Goal: Information Seeking & Learning: Learn about a topic

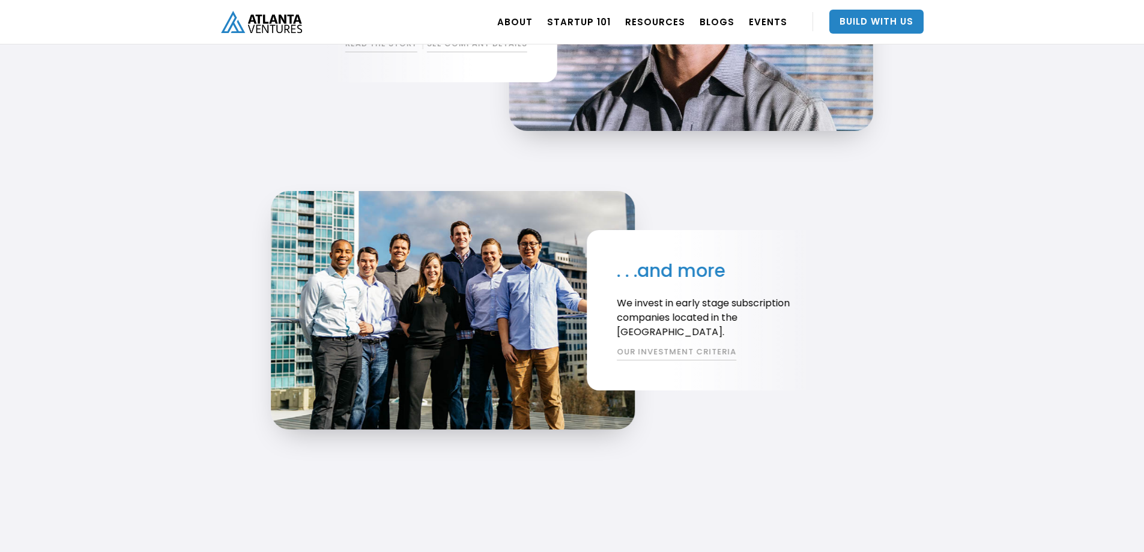
scroll to position [2282, 0]
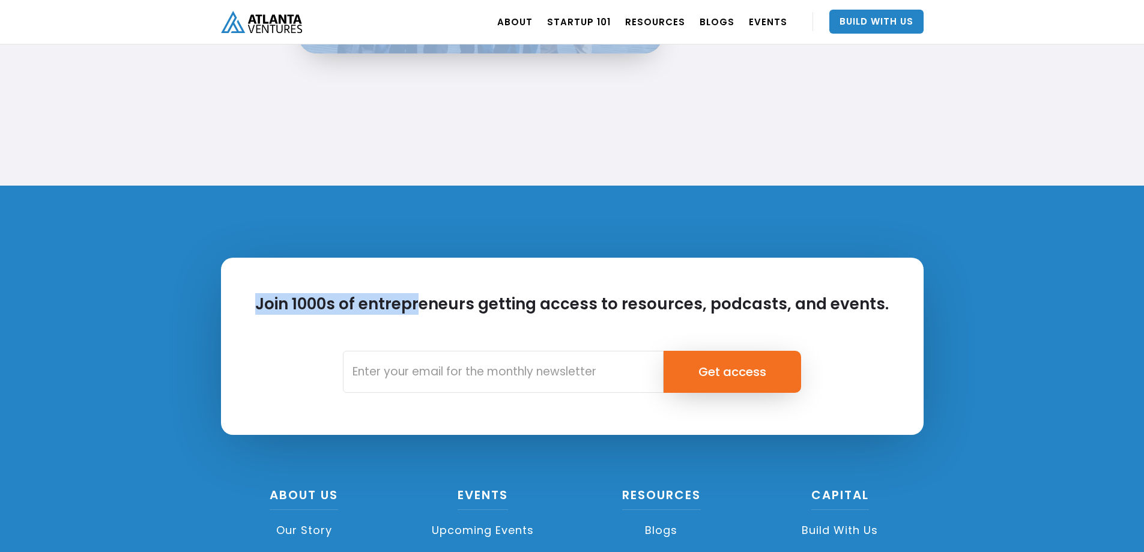
drag, startPoint x: 393, startPoint y: 231, endPoint x: 431, endPoint y: 243, distance: 39.9
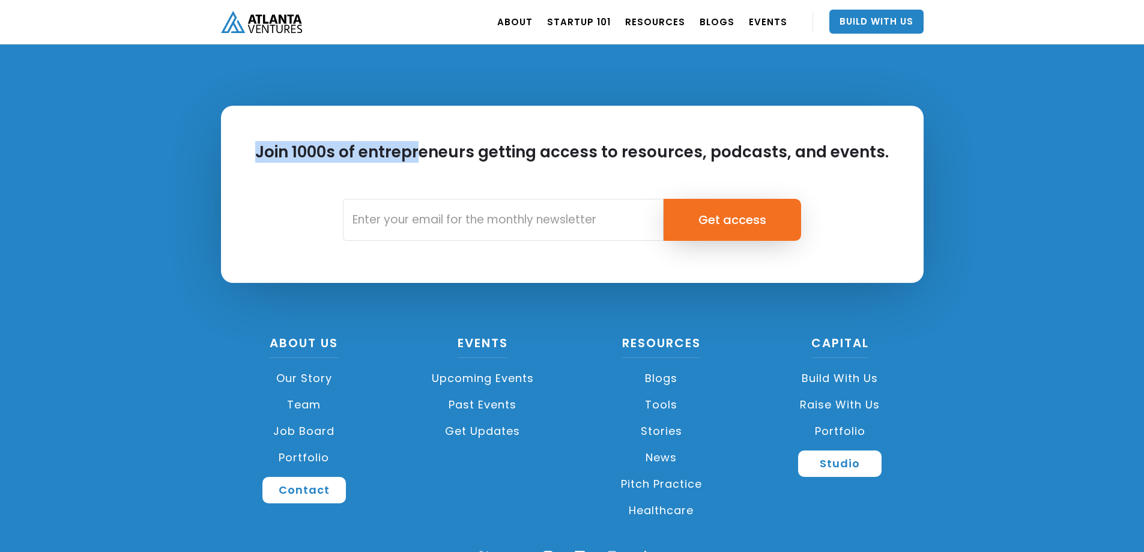
scroll to position [2822, 0]
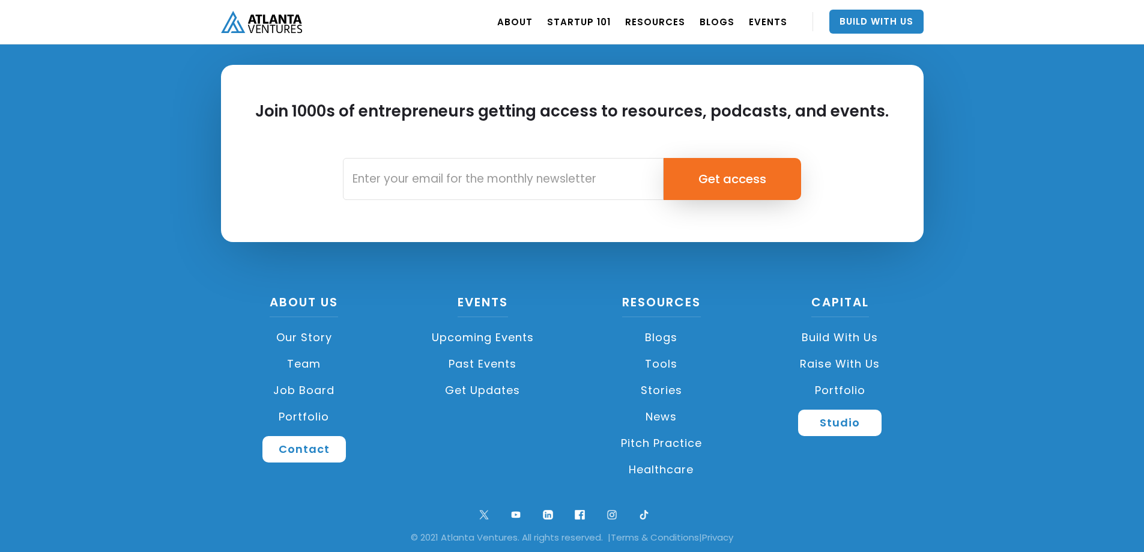
click at [180, 255] on div "Join 1000s of entrepreneurs getting access to resources, podcasts, and events. …" at bounding box center [572, 277] width 1144 height 569
click at [305, 362] on link "Team" at bounding box center [304, 364] width 167 height 26
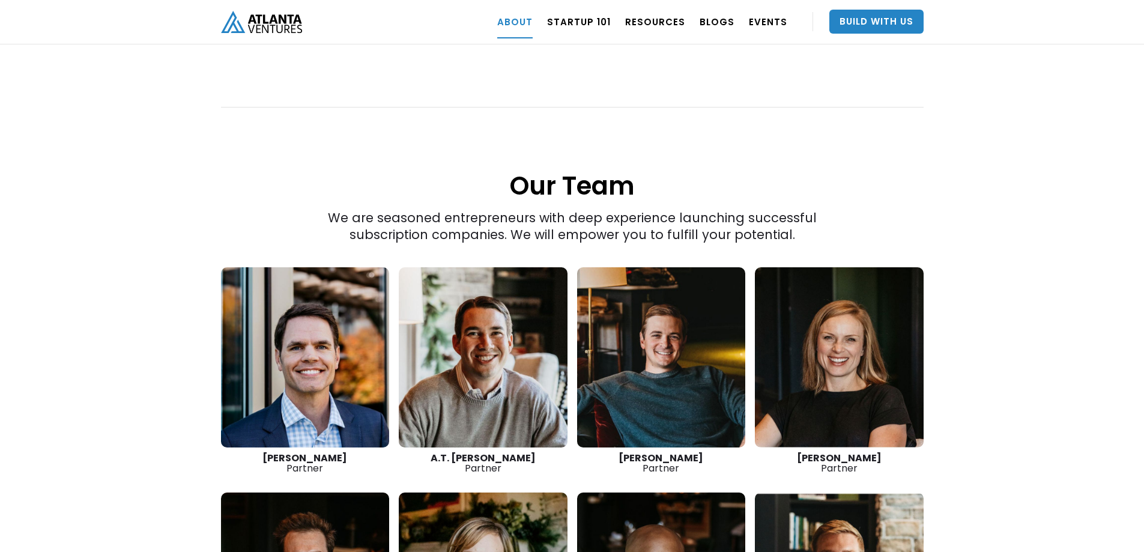
scroll to position [1628, 0]
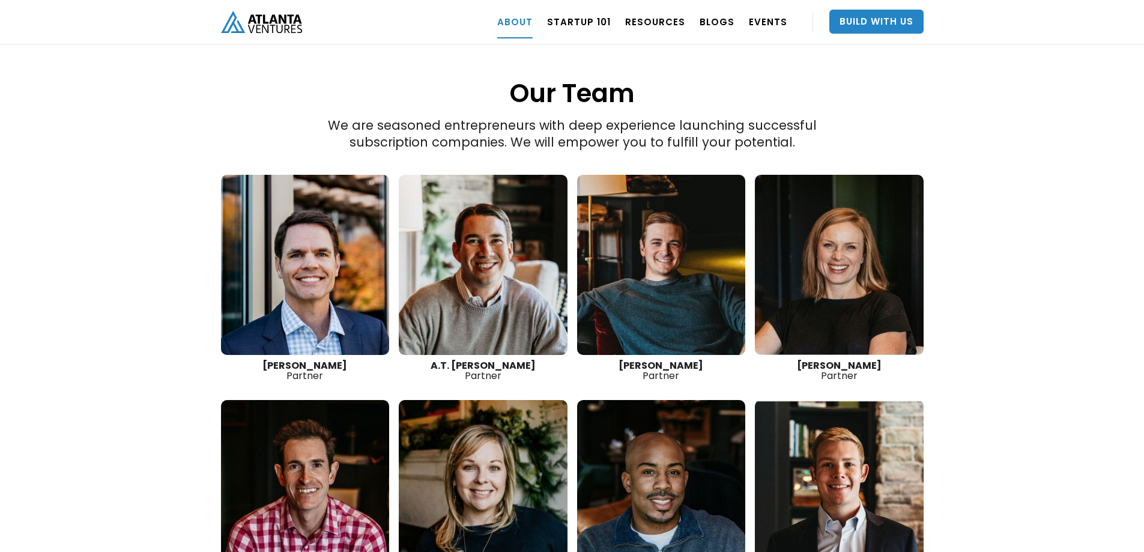
click at [474, 358] on strong "A.T. [PERSON_NAME]" at bounding box center [483, 365] width 105 height 14
click at [471, 247] on link at bounding box center [483, 265] width 169 height 180
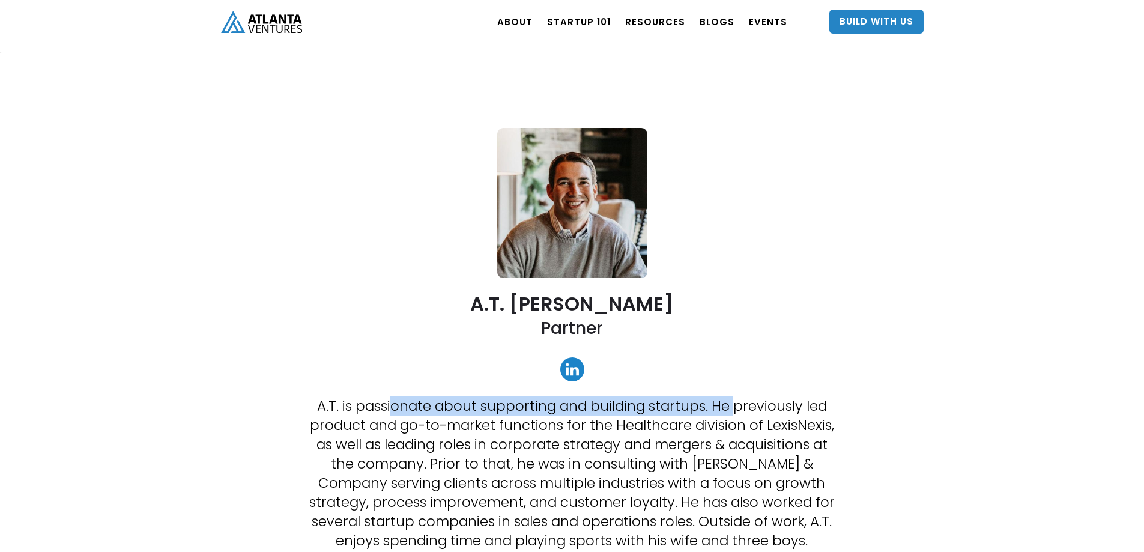
drag, startPoint x: 392, startPoint y: 404, endPoint x: 736, endPoint y: 408, distance: 343.5
click at [736, 408] on p "A.T. is passionate about supporting and building startups. He previously led pr…" at bounding box center [571, 473] width 534 height 154
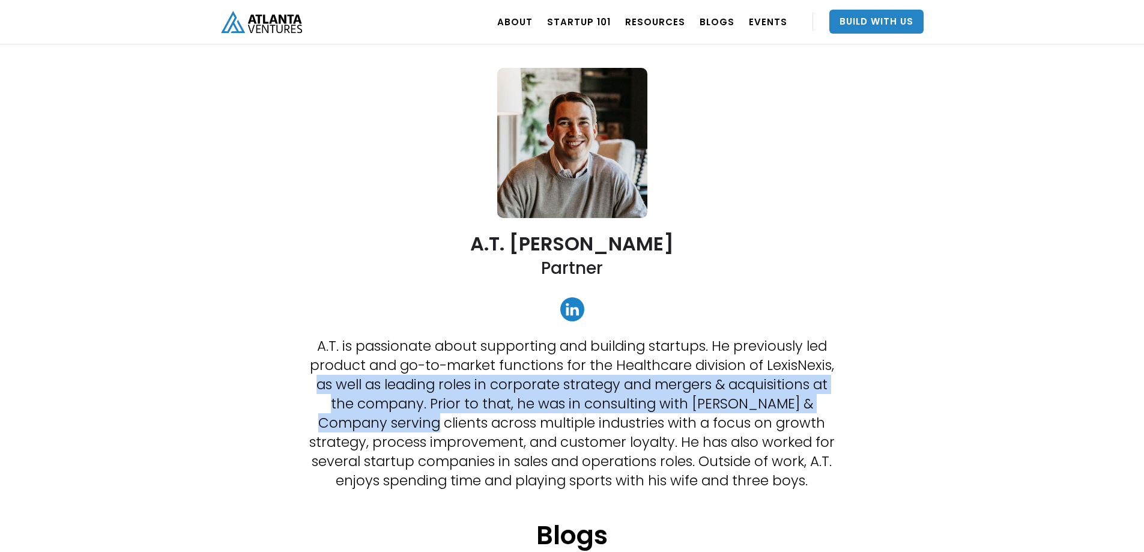
drag, startPoint x: 312, startPoint y: 390, endPoint x: 373, endPoint y: 420, distance: 68.2
click at [373, 420] on p "A.T. is passionate about supporting and building startups. He previously led pr…" at bounding box center [571, 413] width 534 height 154
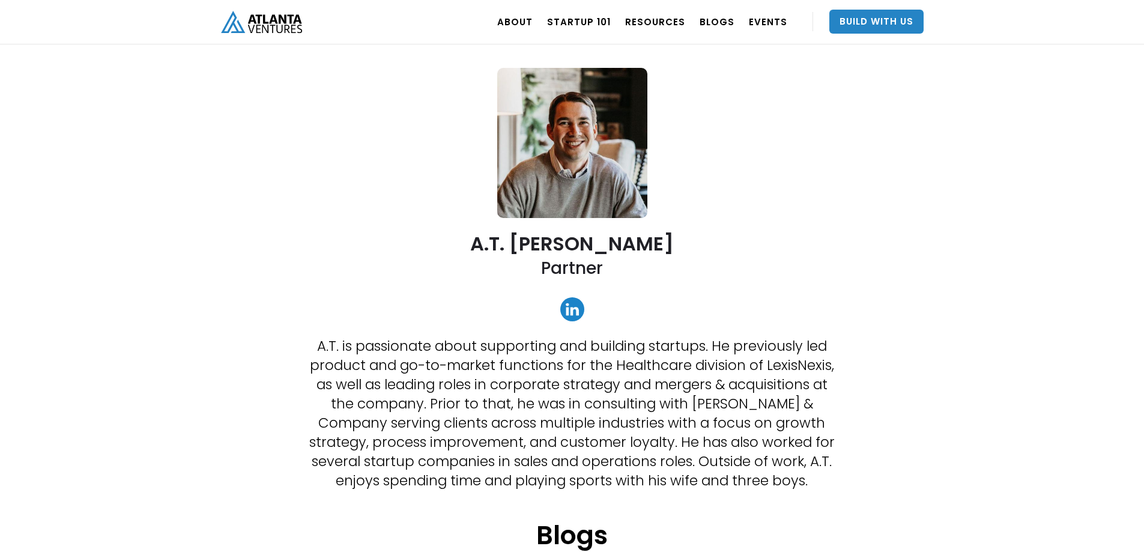
click at [373, 420] on p "A.T. is passionate about supporting and building startups. He previously led pr…" at bounding box center [571, 413] width 534 height 154
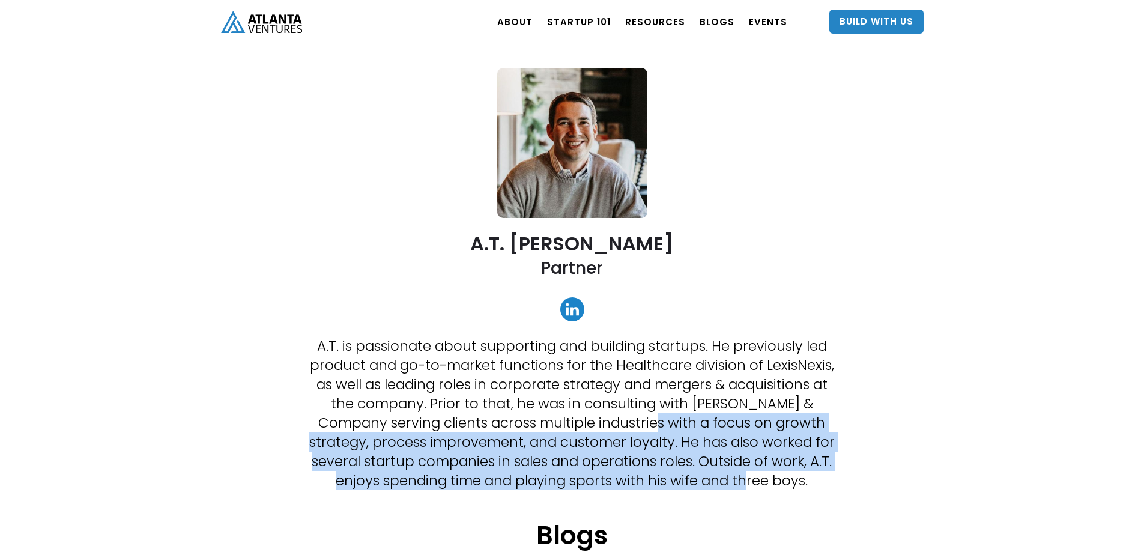
drag, startPoint x: 590, startPoint y: 417, endPoint x: 754, endPoint y: 473, distance: 173.2
click at [754, 473] on p "A.T. is passionate about supporting and building startups. He previously led pr…" at bounding box center [571, 413] width 534 height 154
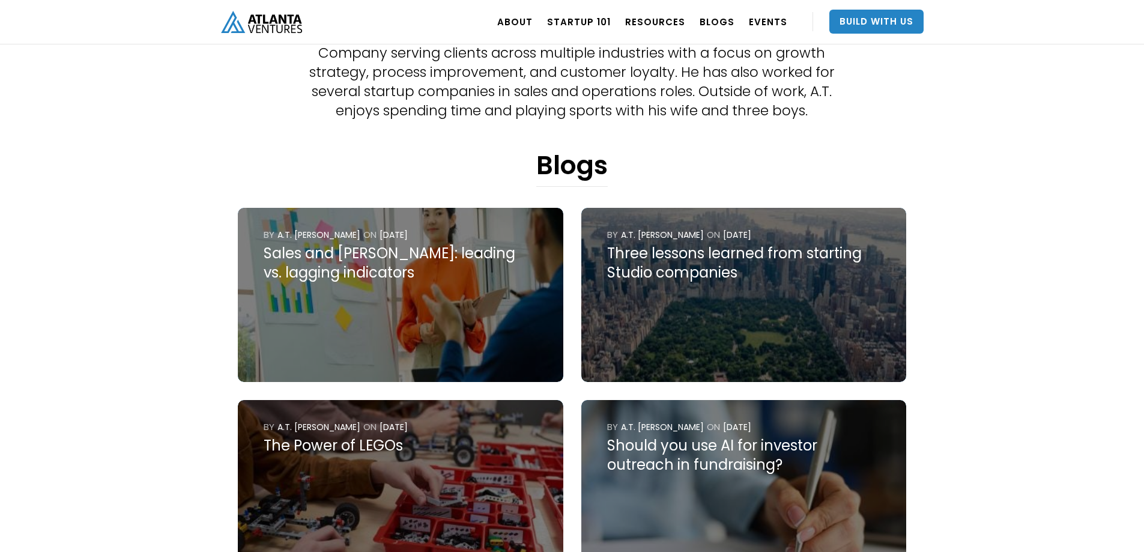
scroll to position [420, 0]
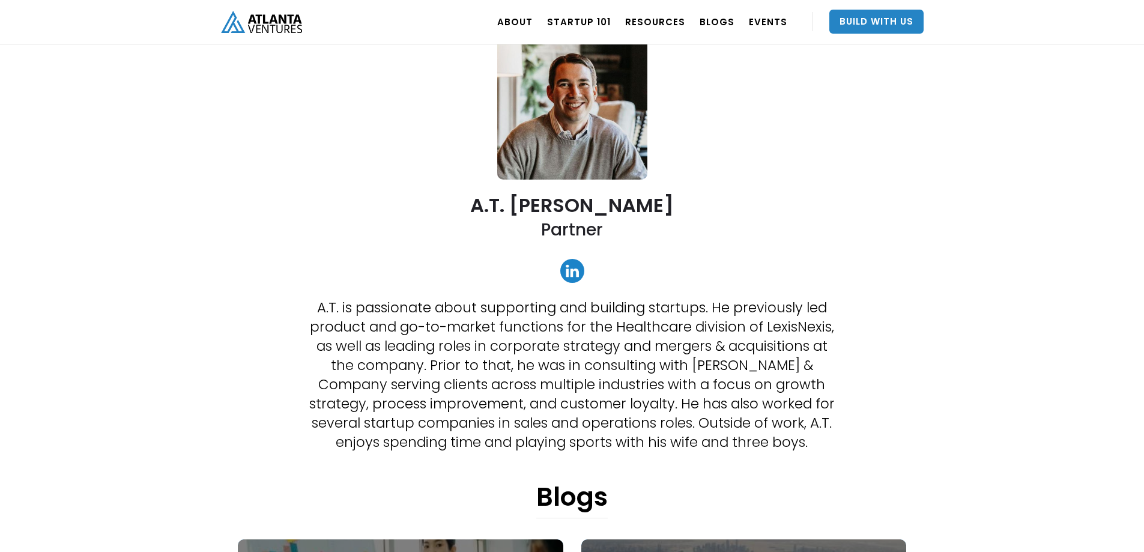
scroll to position [0, 0]
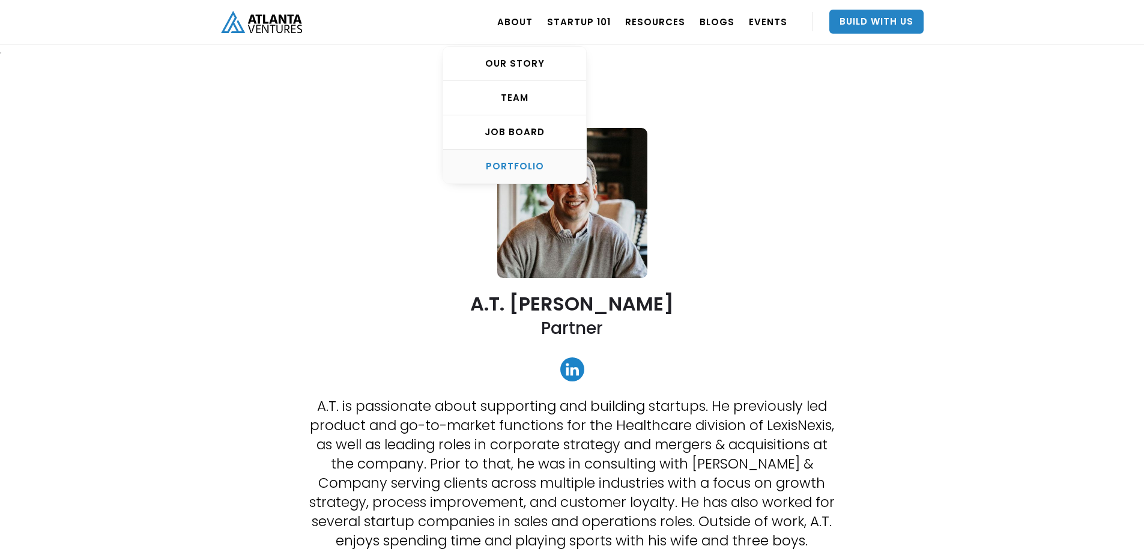
click at [525, 171] on div "PORTFOLIO" at bounding box center [514, 166] width 143 height 12
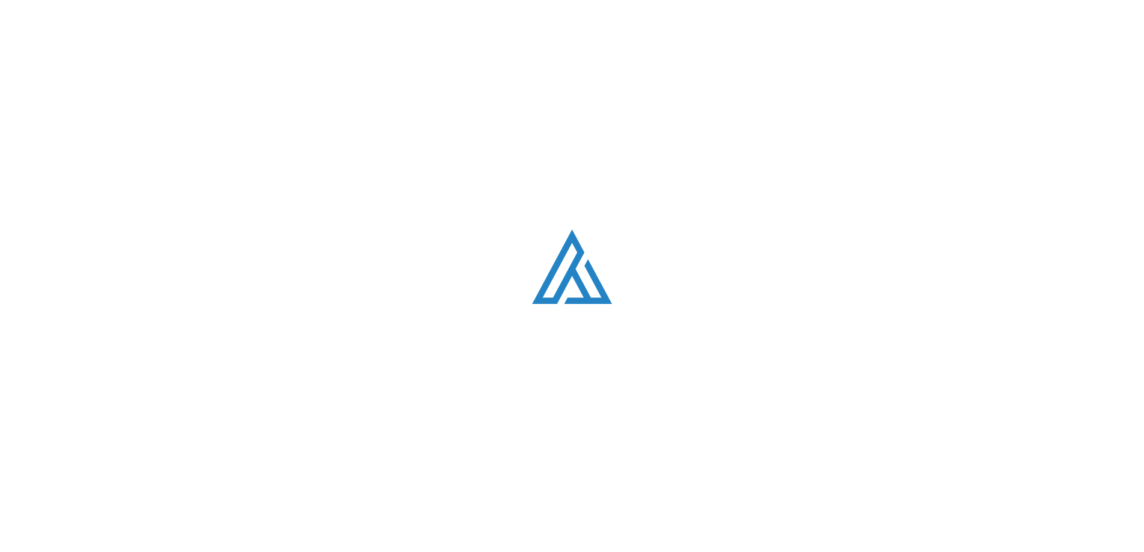
scroll to position [736, 0]
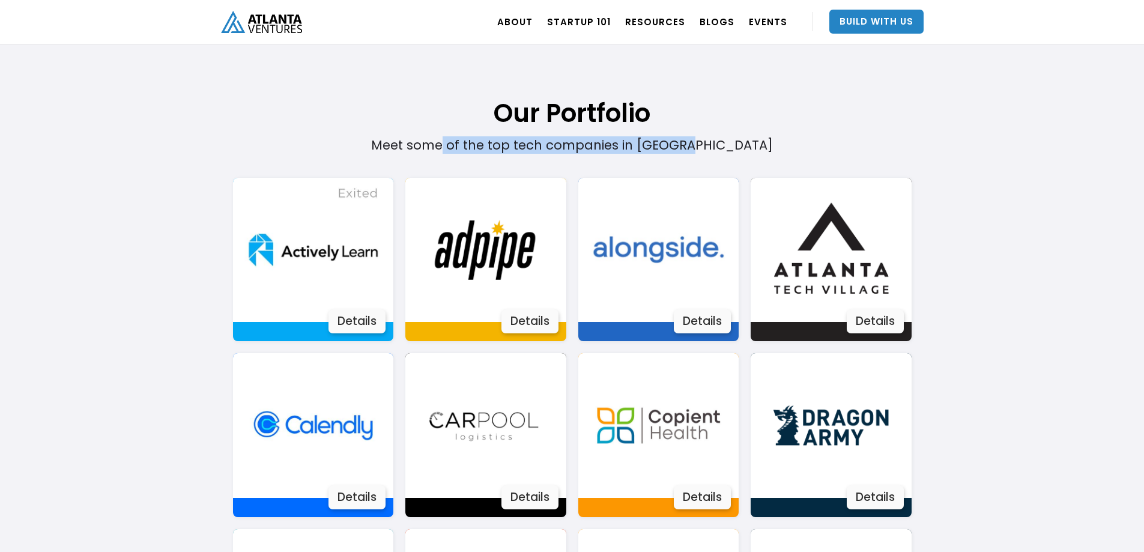
drag, startPoint x: 519, startPoint y: 139, endPoint x: 753, endPoint y: 139, distance: 234.2
click at [753, 139] on div "Meet some of the top tech companies in [GEOGRAPHIC_DATA]" at bounding box center [572, 76] width 543 height 154
click at [753, 140] on div "Meet some of the top tech companies in Atlanta" at bounding box center [572, 76] width 543 height 154
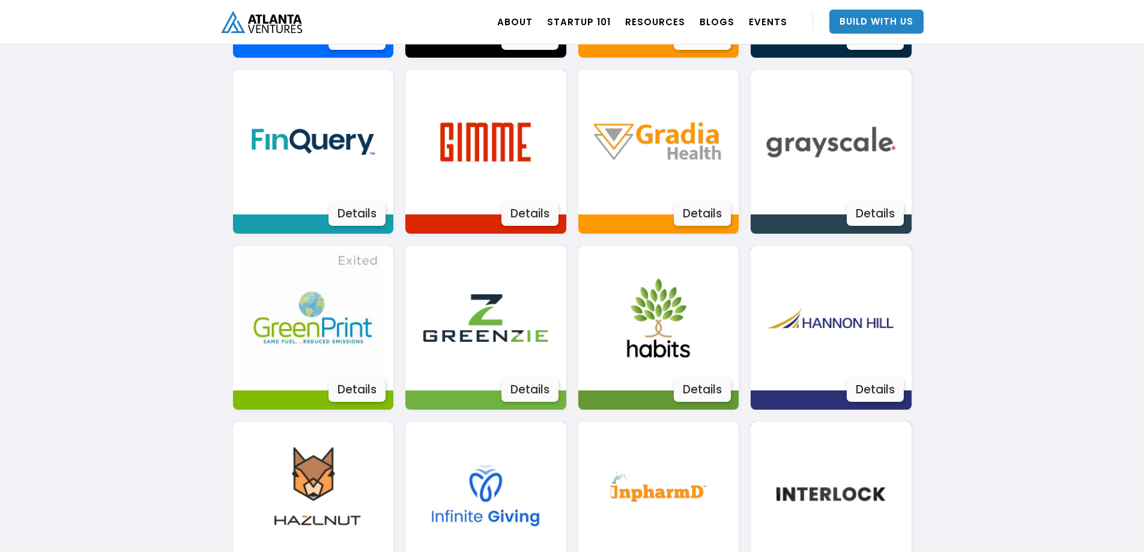
scroll to position [1336, 0]
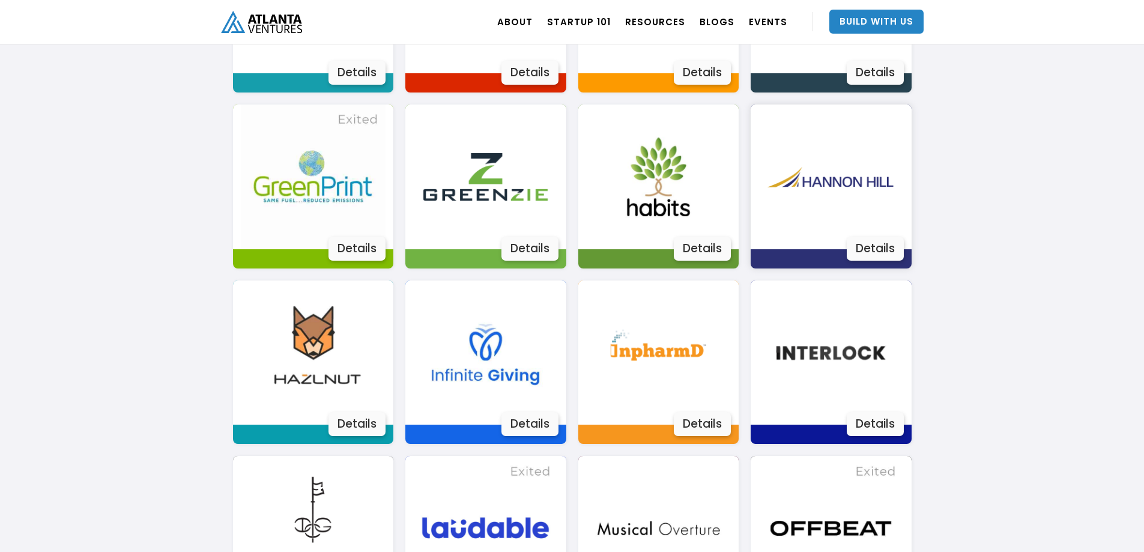
click at [871, 249] on div "Details" at bounding box center [875, 249] width 57 height 24
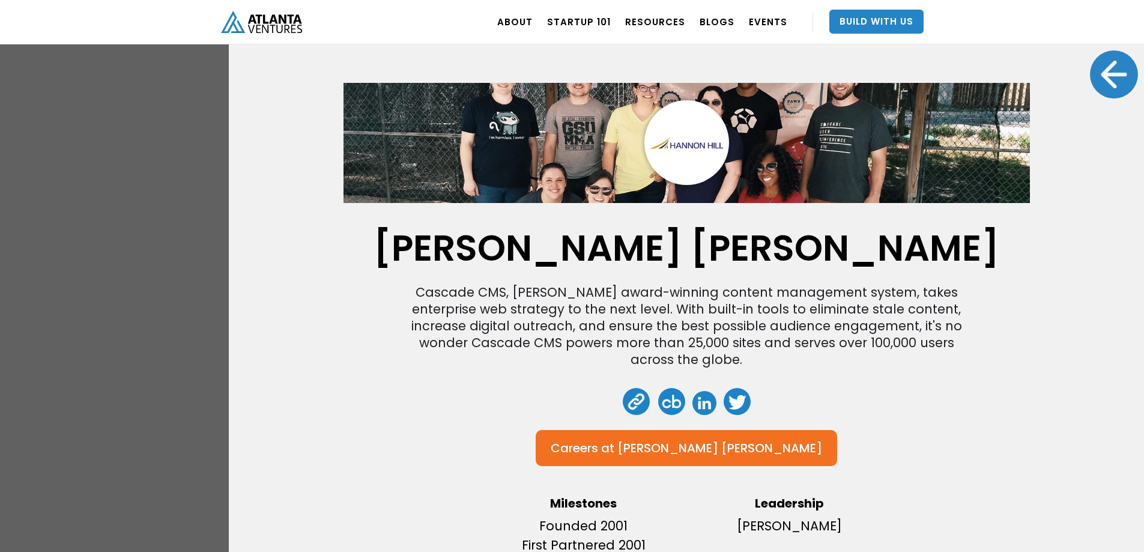
scroll to position [1, 0]
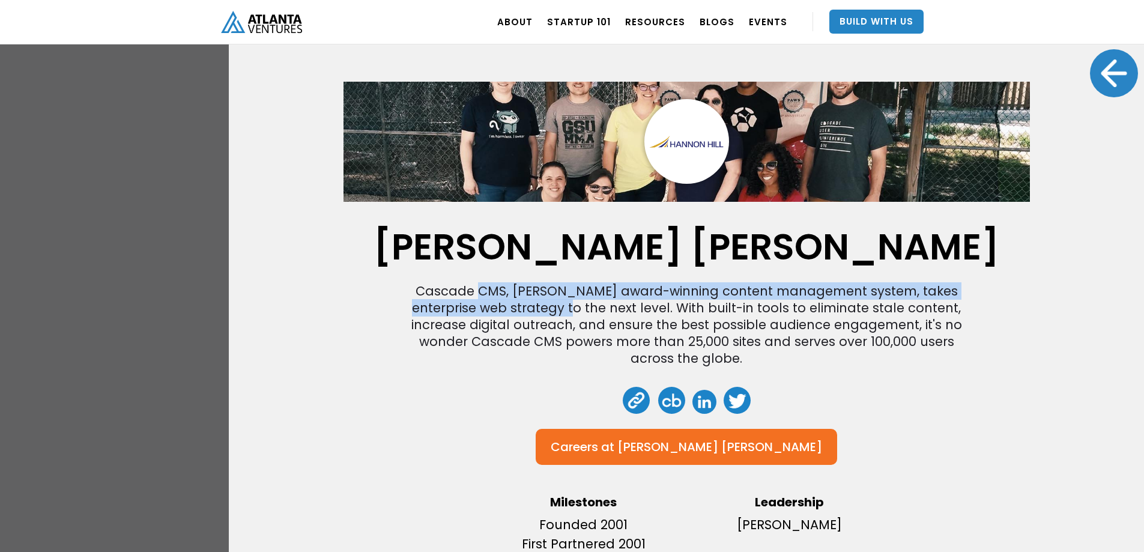
drag, startPoint x: 465, startPoint y: 296, endPoint x: 486, endPoint y: 302, distance: 22.4
click at [486, 302] on div "Cascade CMS, Hannon Hill's award-winning content management system, takes enter…" at bounding box center [686, 325] width 576 height 84
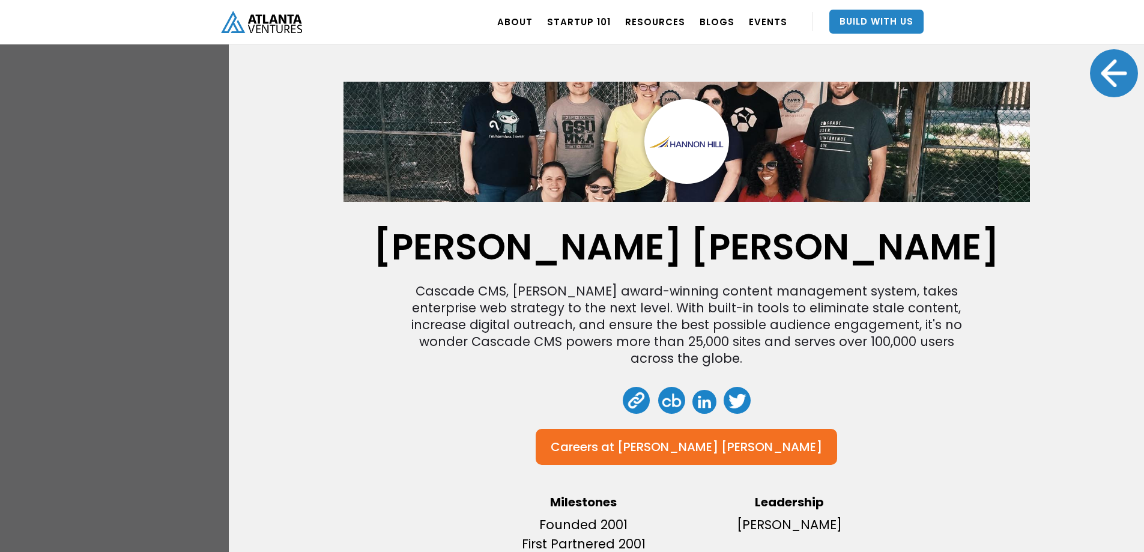
click at [482, 337] on div "Cascade CMS, Hannon Hill's award-winning content management system, takes enter…" at bounding box center [686, 325] width 576 height 84
click at [677, 145] on img at bounding box center [686, 141] width 85 height 85
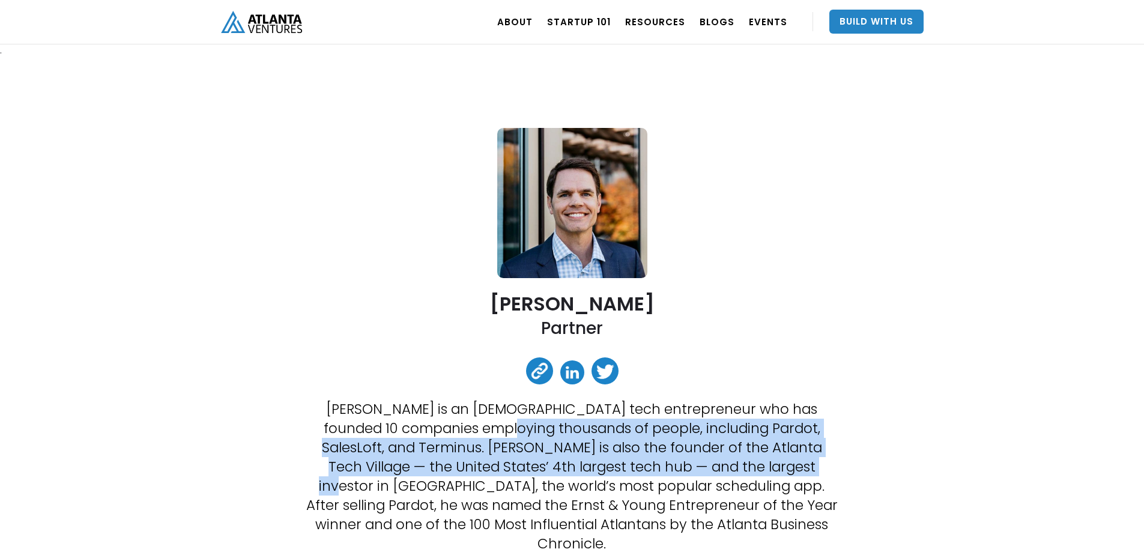
drag, startPoint x: 456, startPoint y: 424, endPoint x: 721, endPoint y: 460, distance: 266.6
click at [721, 460] on p "David Cummings is an Atlanta-based tech entrepreneur who has founded 10 compani…" at bounding box center [571, 476] width 534 height 154
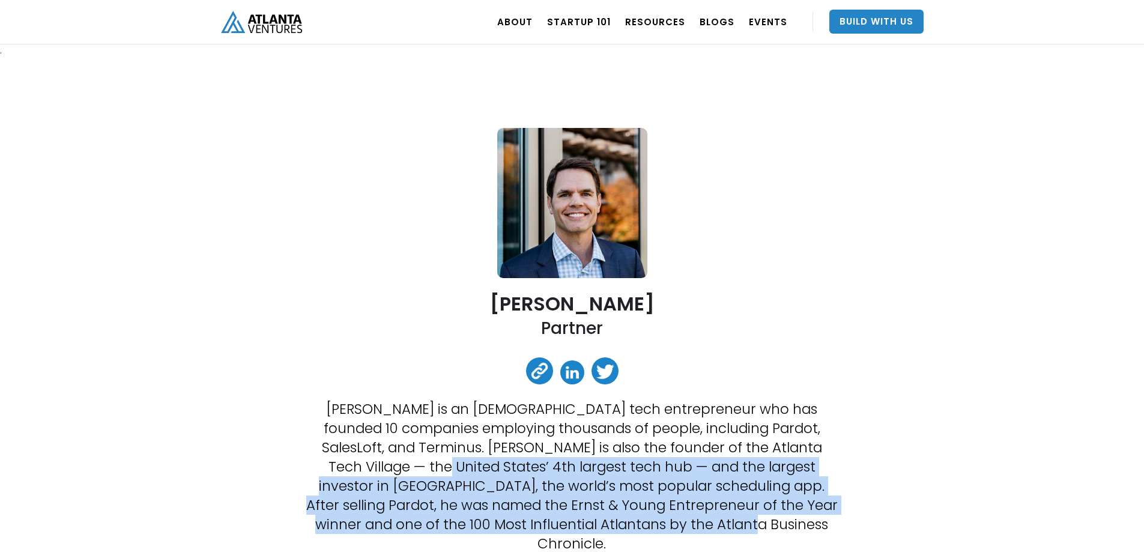
drag, startPoint x: 337, startPoint y: 463, endPoint x: 772, endPoint y: 527, distance: 440.1
click at [772, 527] on p "David Cummings is an Atlanta-based tech entrepreneur who has founded 10 compani…" at bounding box center [571, 476] width 534 height 154
click at [772, 528] on p "David Cummings is an Atlanta-based tech entrepreneur who has founded 10 compani…" at bounding box center [571, 476] width 534 height 154
drag, startPoint x: 739, startPoint y: 520, endPoint x: 598, endPoint y: 453, distance: 155.5
click at [598, 453] on p "David Cummings is an Atlanta-based tech entrepreneur who has founded 10 compani…" at bounding box center [571, 476] width 534 height 154
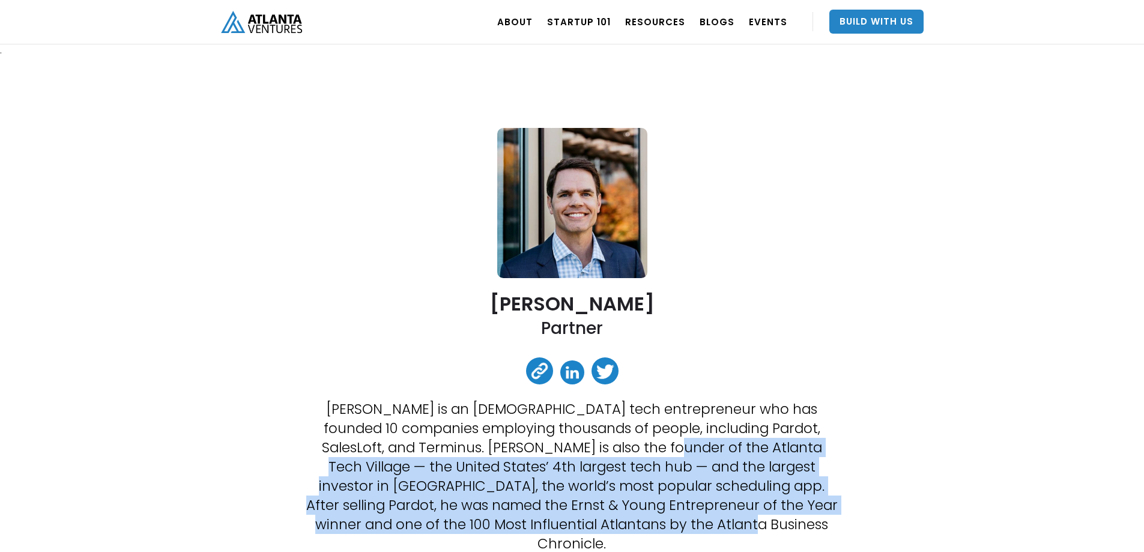
click at [598, 453] on p "David Cummings is an Atlanta-based tech entrepreneur who has founded 10 compani…" at bounding box center [571, 476] width 534 height 154
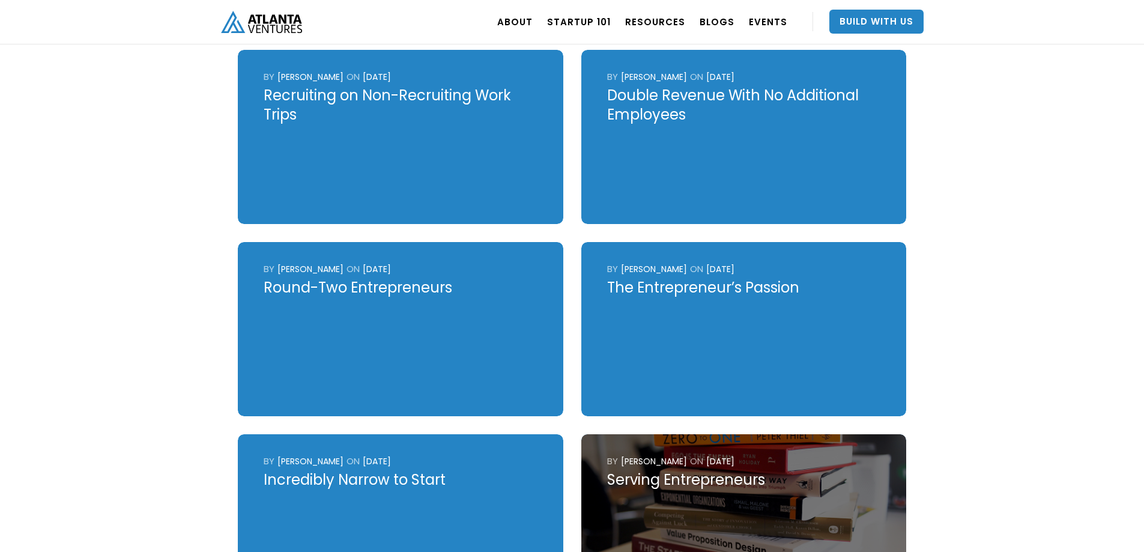
scroll to position [3238, 0]
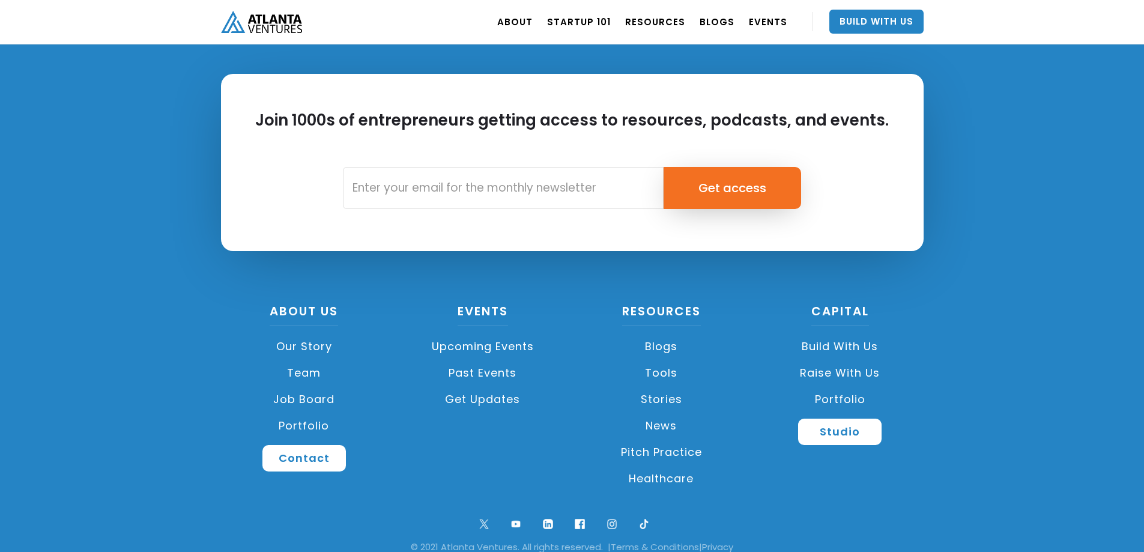
click at [297, 360] on link "Team" at bounding box center [304, 373] width 167 height 26
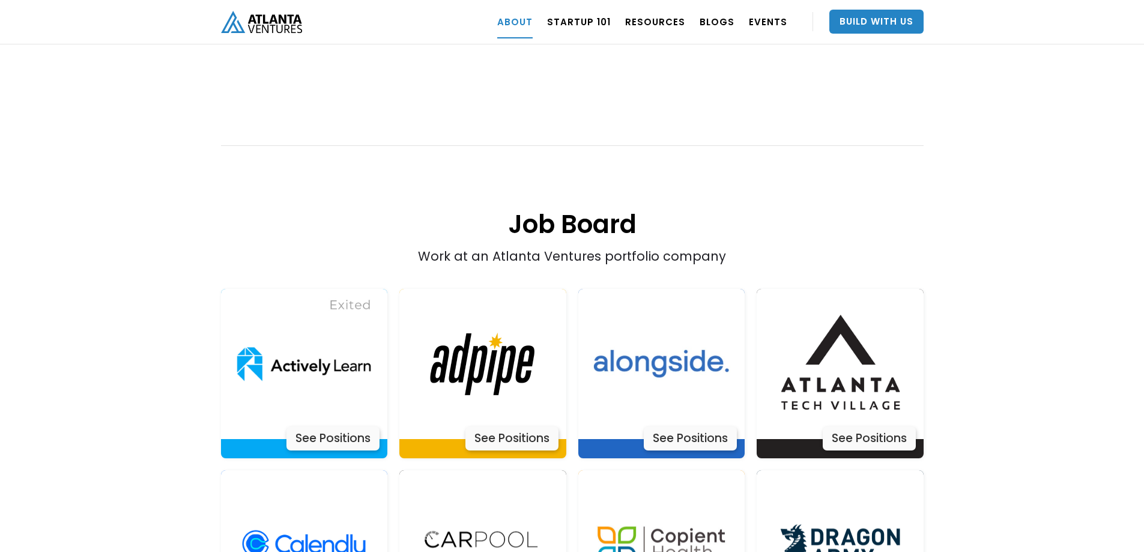
scroll to position [2300, 0]
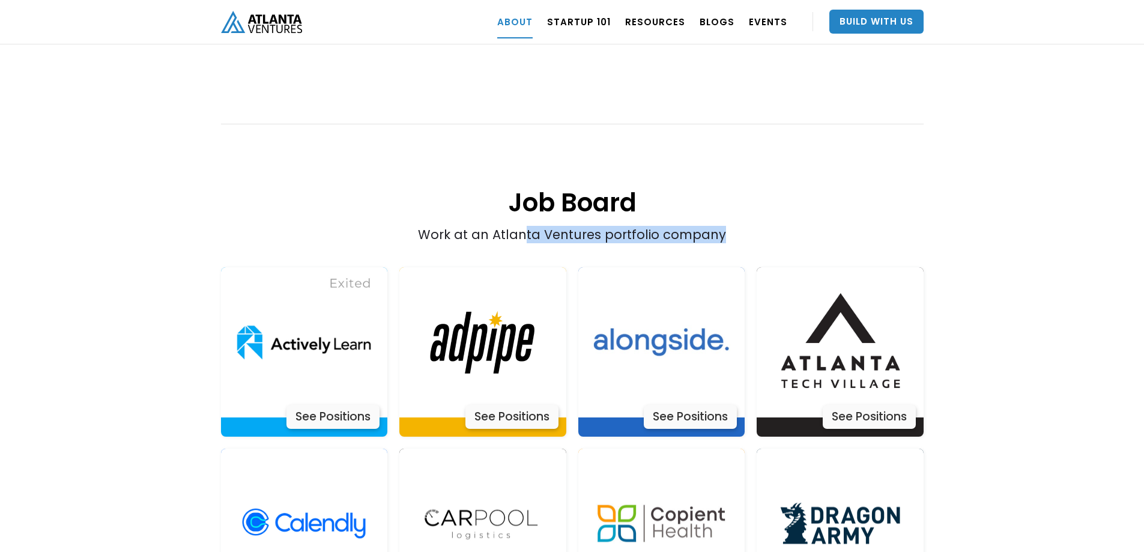
drag, startPoint x: 525, startPoint y: 199, endPoint x: 758, endPoint y: 204, distance: 233.6
click at [758, 204] on div "Work at an Atlanta Ventures portfolio company" at bounding box center [572, 142] width 562 height 204
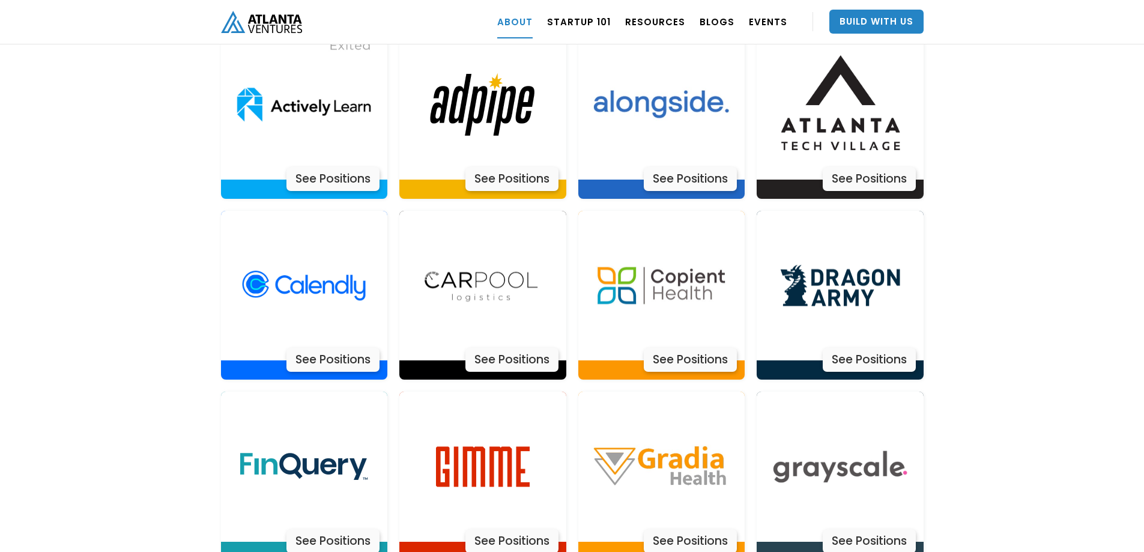
scroll to position [2541, 0]
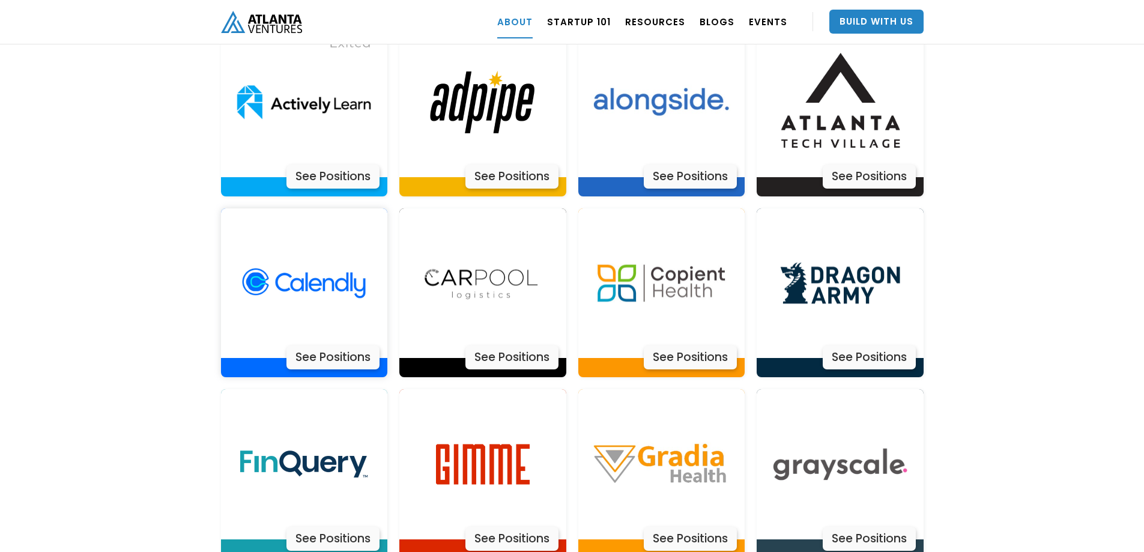
click at [301, 345] on div "See Positions" at bounding box center [332, 357] width 93 height 24
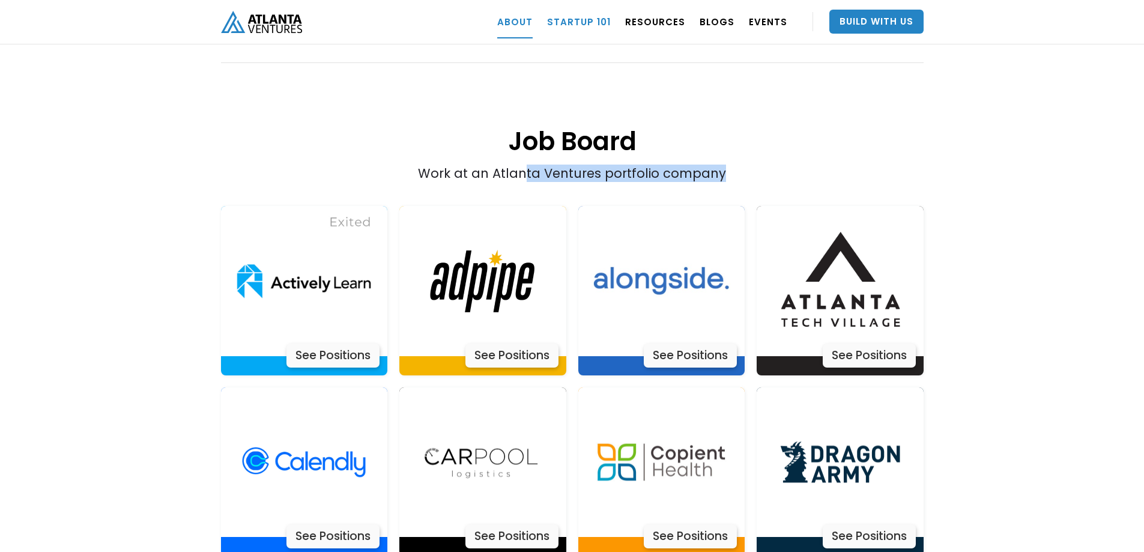
scroll to position [2360, 0]
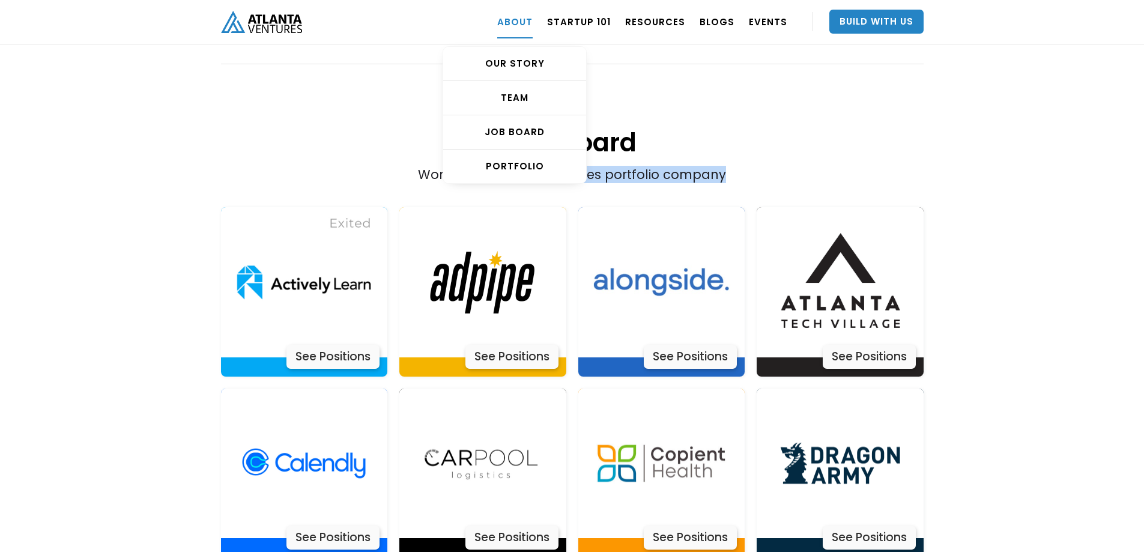
click at [526, 23] on link "ABOUT" at bounding box center [514, 22] width 35 height 34
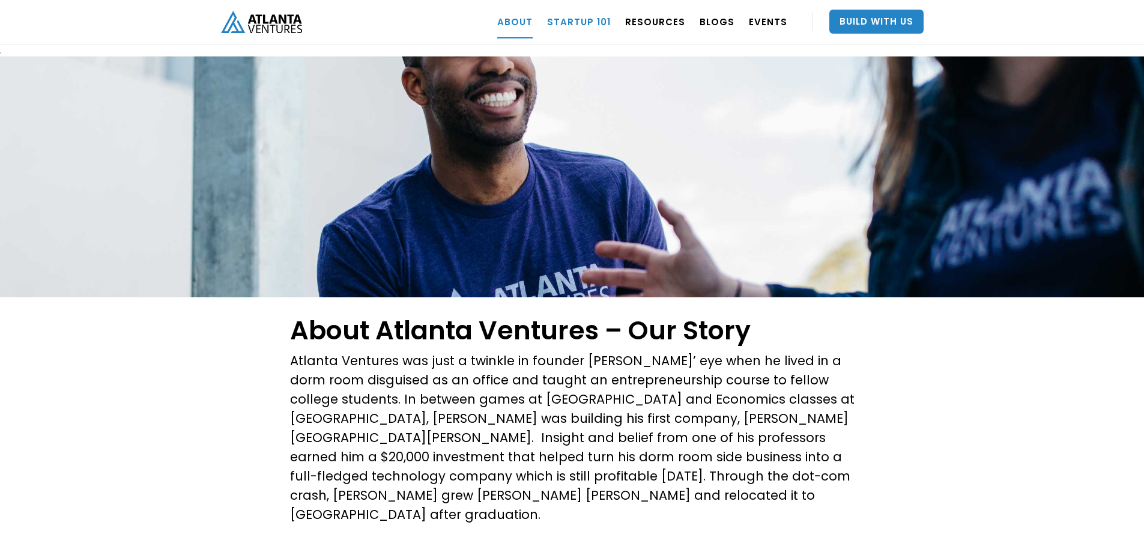
click at [590, 21] on link "Startup 101" at bounding box center [579, 22] width 64 height 34
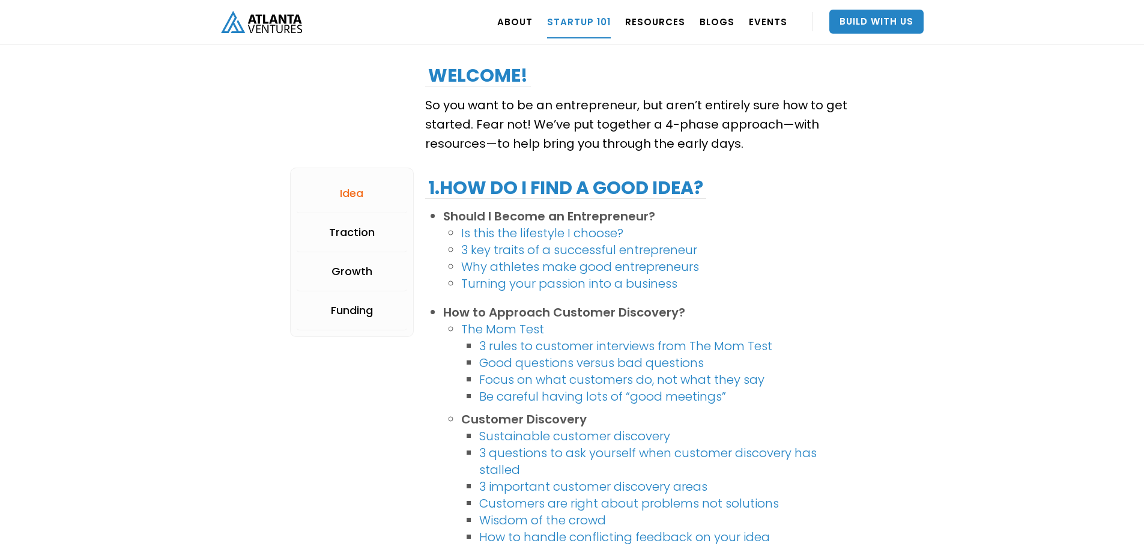
scroll to position [180, 0]
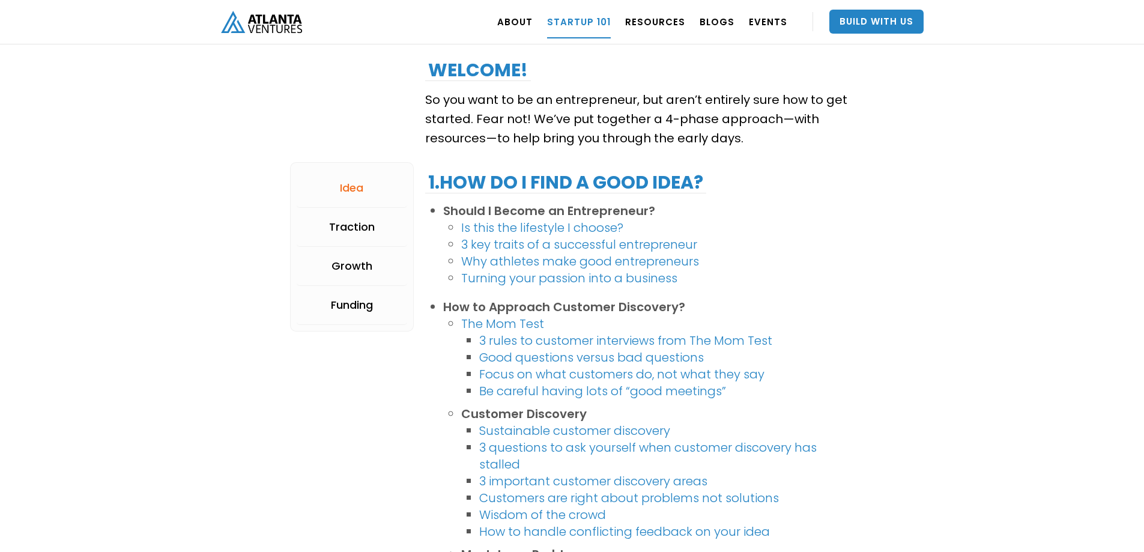
drag, startPoint x: 773, startPoint y: 265, endPoint x: 781, endPoint y: 270, distance: 10.0
click at [778, 268] on li "Why athletes make good entrepreneurs" at bounding box center [657, 261] width 393 height 17
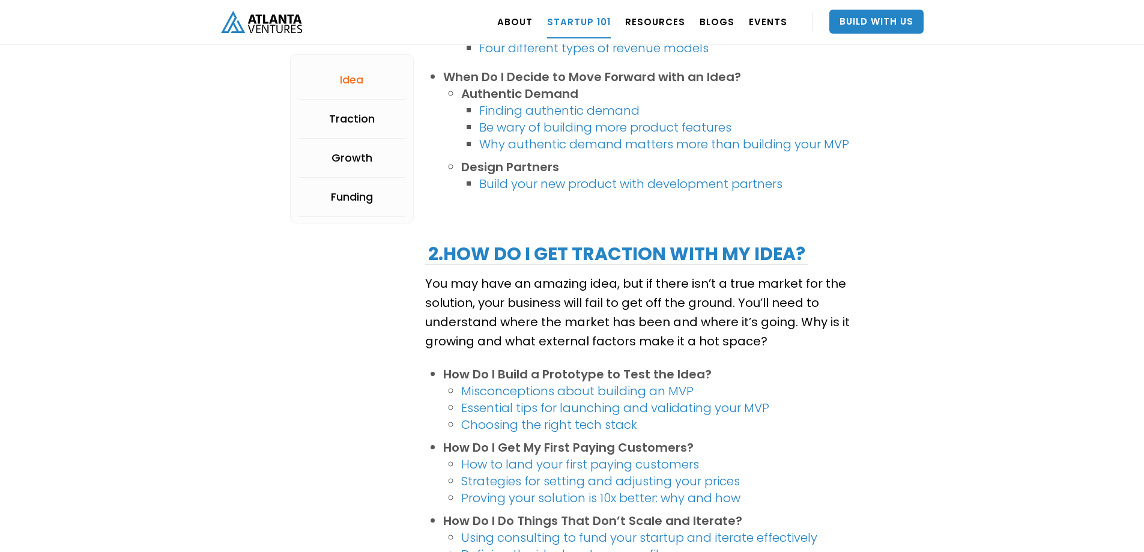
scroll to position [1261, 0]
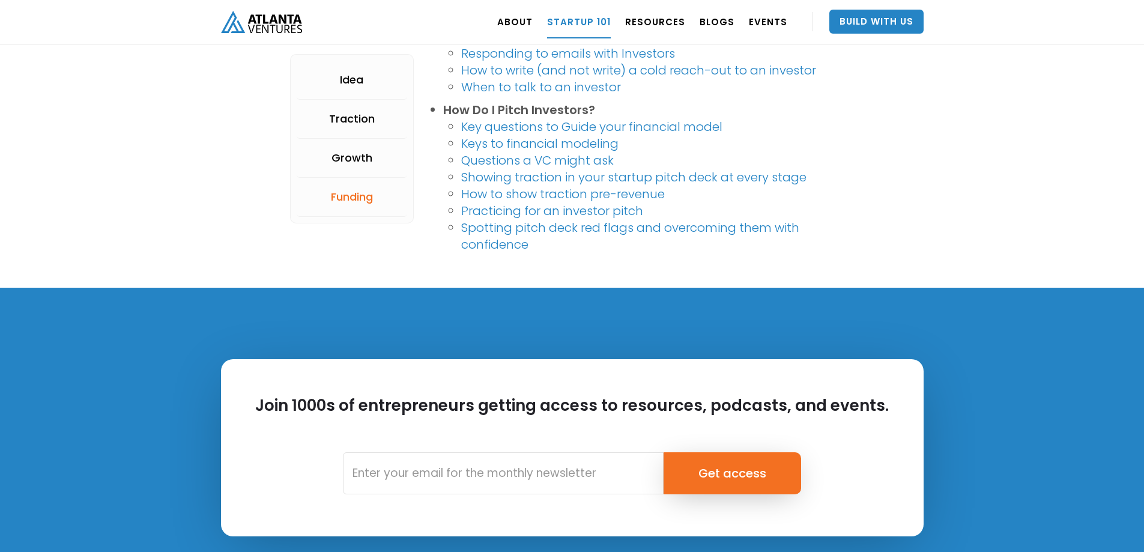
scroll to position [2702, 0]
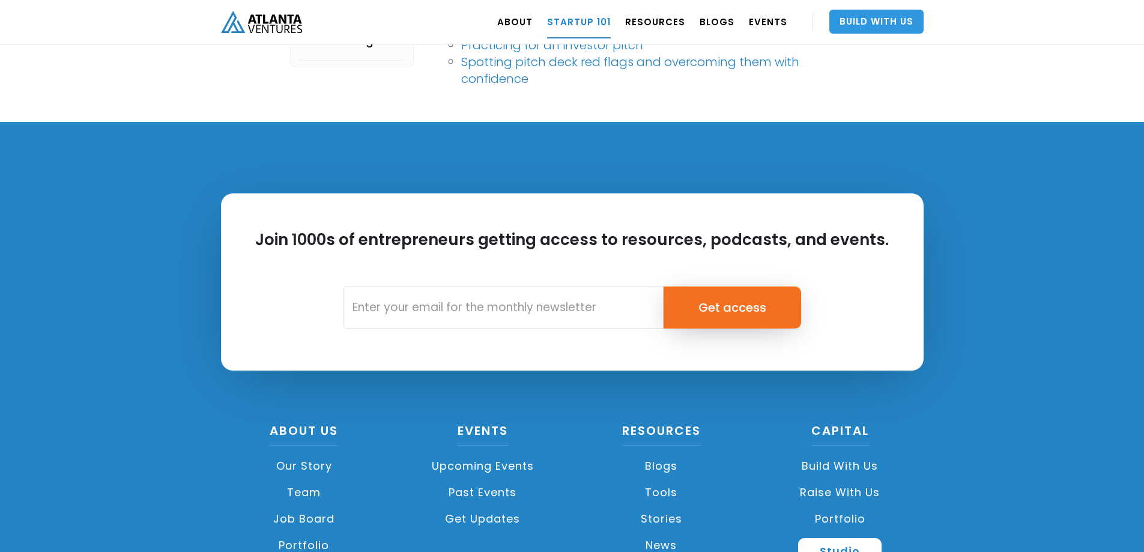
click at [860, 23] on link "Build With Us" at bounding box center [876, 22] width 94 height 24
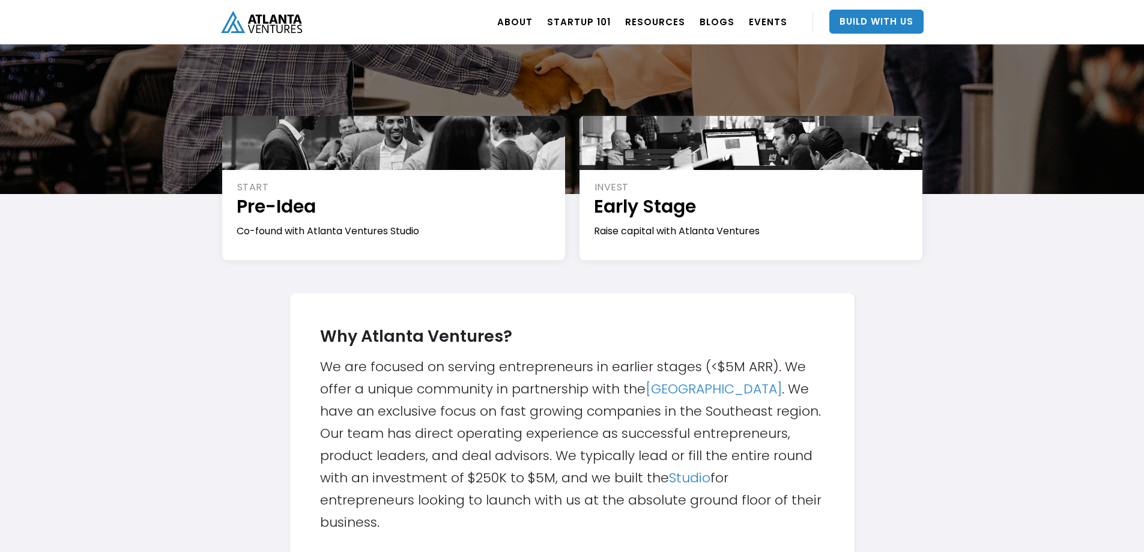
scroll to position [180, 0]
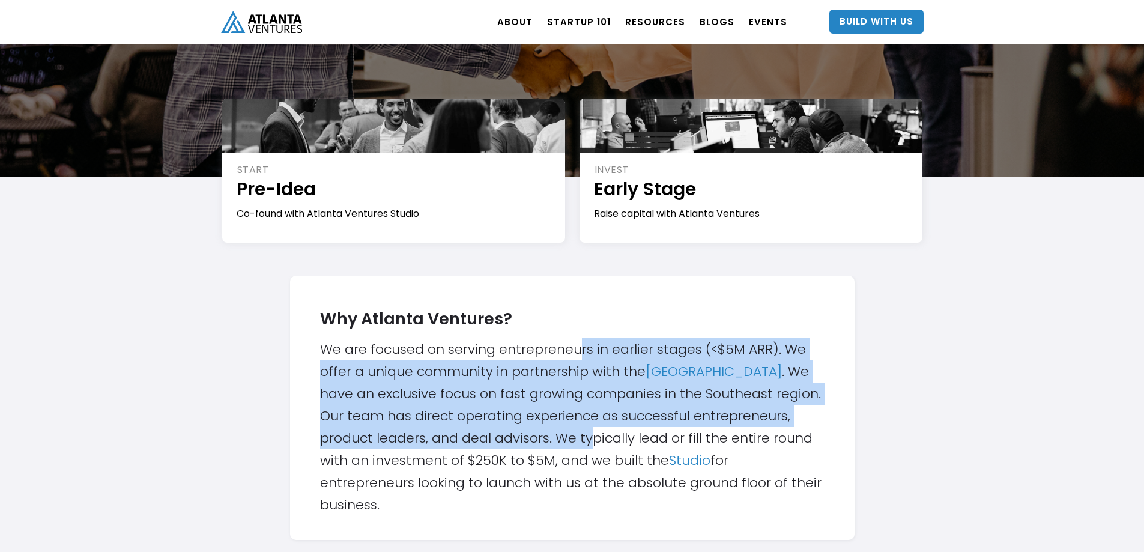
drag, startPoint x: 576, startPoint y: 358, endPoint x: 590, endPoint y: 427, distance: 70.4
click at [590, 427] on div "Why Atlanta Ventures? We are focused on serving entrepreneurs in earlier stages…" at bounding box center [572, 408] width 504 height 216
drag, startPoint x: 482, startPoint y: 348, endPoint x: 635, endPoint y: 432, distance: 174.7
click at [635, 432] on div "Why Atlanta Ventures? We are focused on serving entrepreneurs in earlier stages…" at bounding box center [572, 408] width 504 height 216
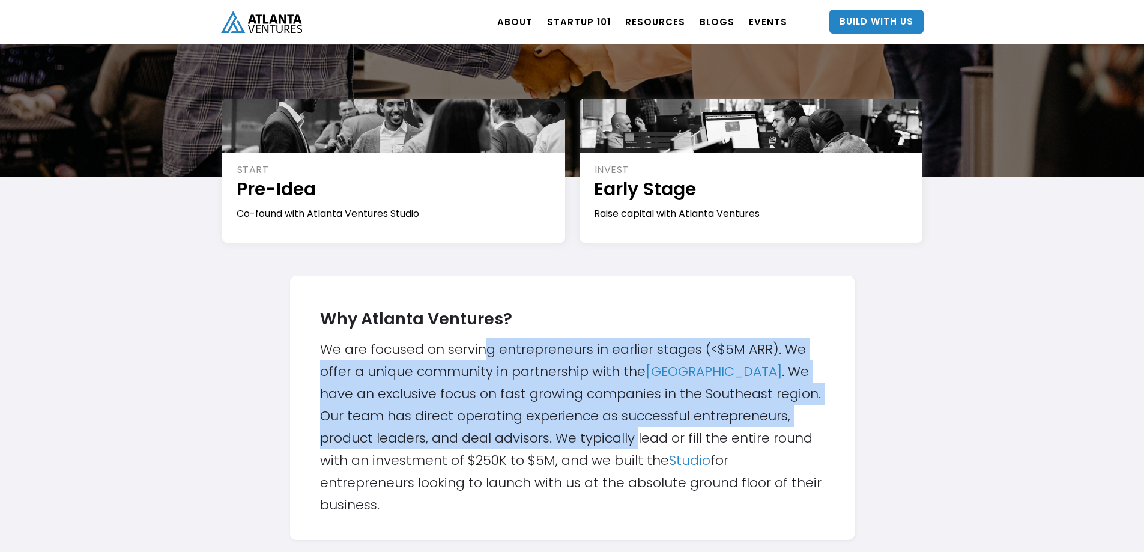
click at [635, 432] on div "Why Atlanta Ventures? We are focused on serving entrepreneurs in earlier stages…" at bounding box center [572, 408] width 504 height 216
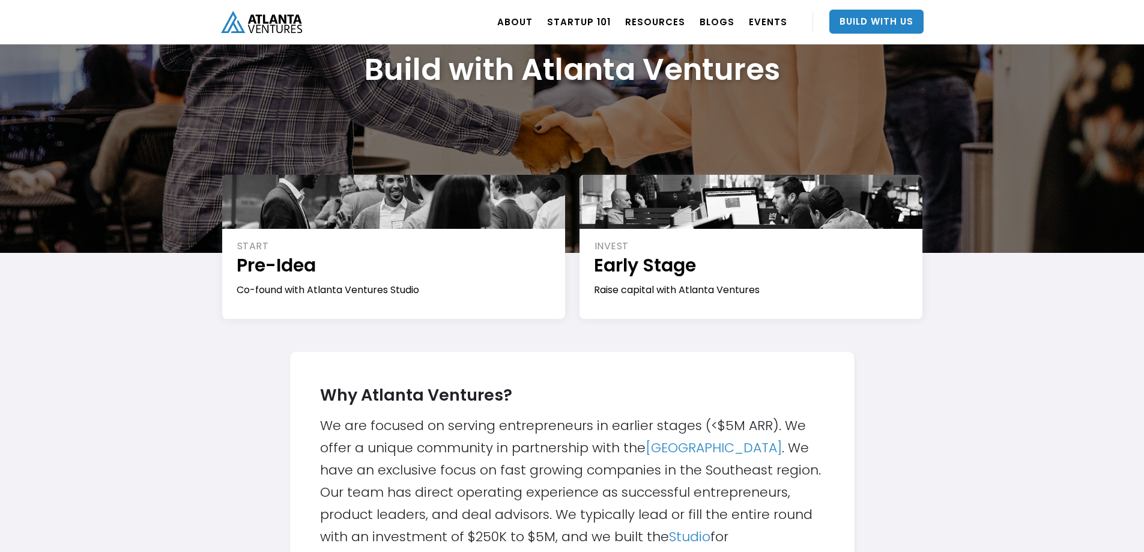
scroll to position [98, 0]
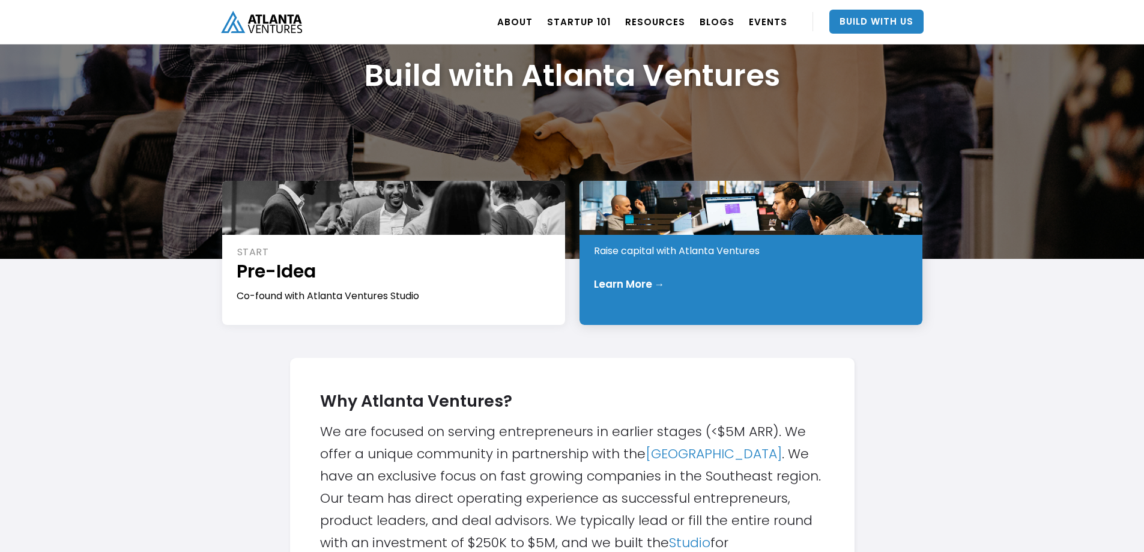
click at [636, 285] on div "Learn More →" at bounding box center [629, 284] width 71 height 12
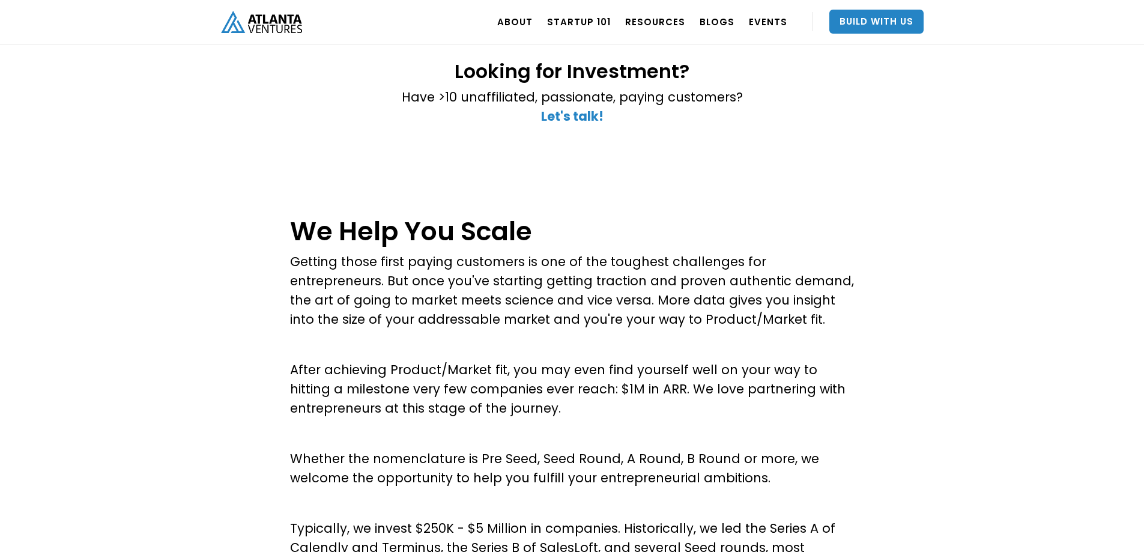
scroll to position [420, 0]
